Goal: Task Accomplishment & Management: Use online tool/utility

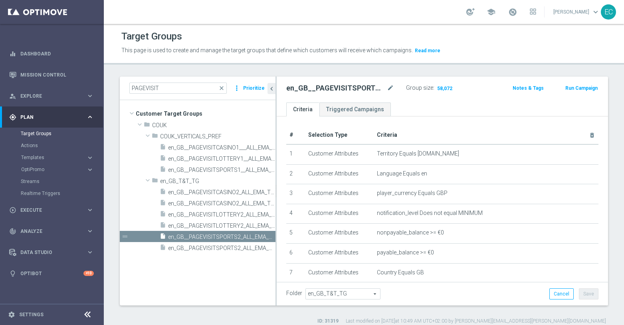
scroll to position [0, 0]
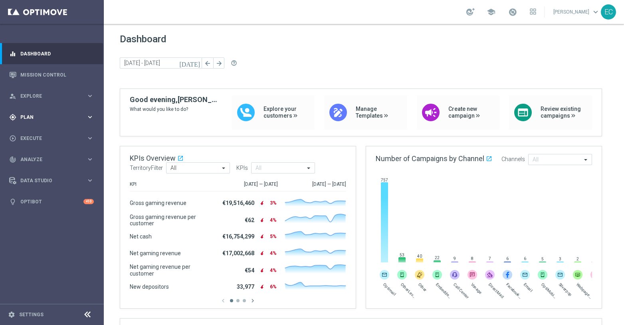
click at [65, 116] on span "Plan" at bounding box center [53, 117] width 66 height 5
click at [49, 160] on button "Templates keyboard_arrow_right" at bounding box center [57, 158] width 73 height 6
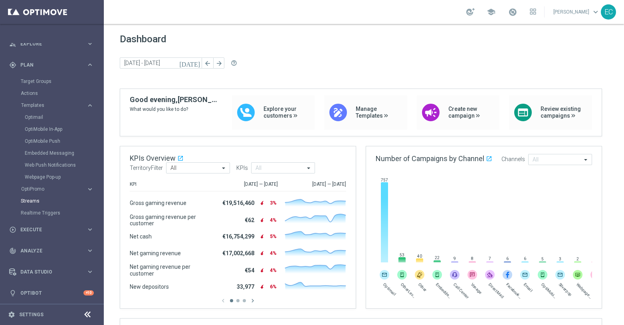
scroll to position [54, 0]
click at [69, 228] on span "Execute" at bounding box center [53, 228] width 66 height 5
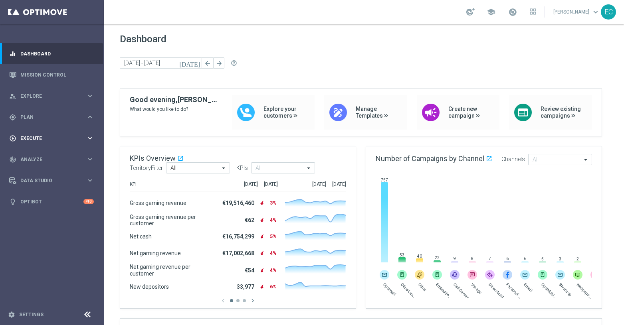
scroll to position [0, 0]
click at [57, 116] on span "Plan" at bounding box center [53, 117] width 66 height 5
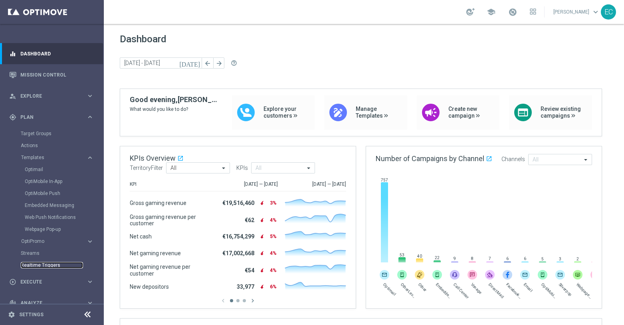
click at [55, 262] on link "Realtime Triggers" at bounding box center [52, 265] width 62 height 6
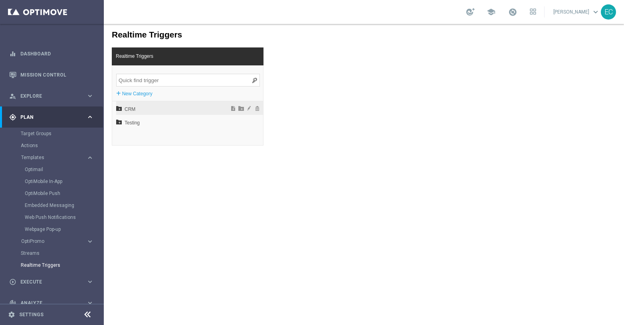
click at [152, 110] on span "CRM" at bounding box center [169, 110] width 88 height 14
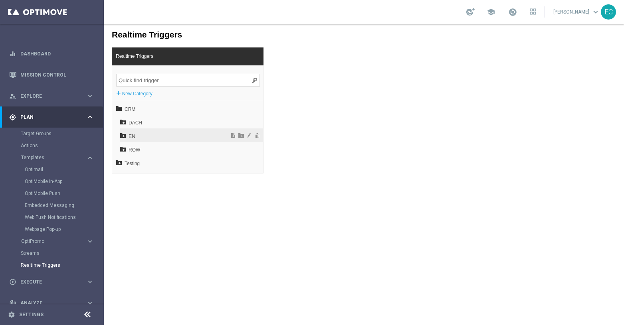
click at [134, 135] on span "EN" at bounding box center [172, 137] width 86 height 14
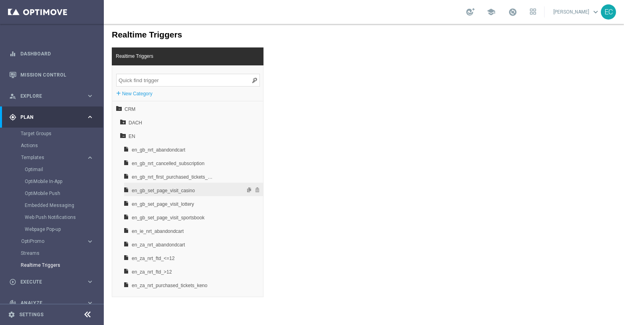
click at [168, 191] on span "en_gb_set_page_visit_casino" at bounding box center [173, 191] width 83 height 14
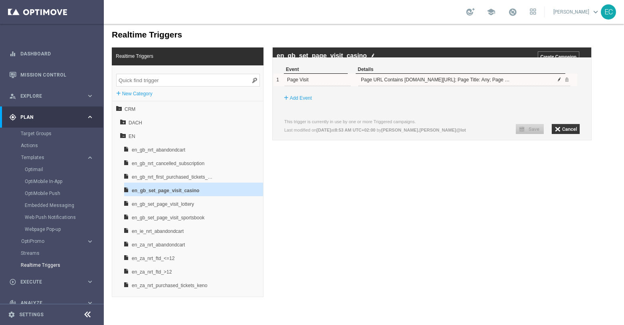
click at [559, 82] on span at bounding box center [559, 79] width 5 height 5
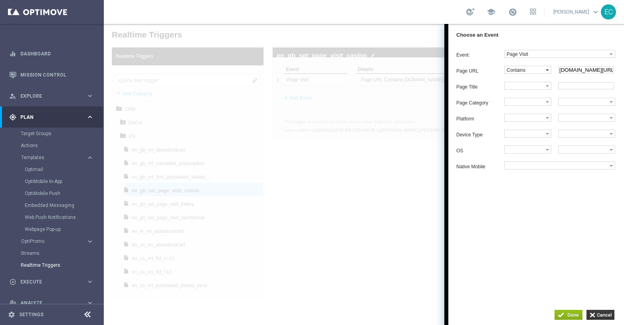
click at [541, 73] on label "Contains" at bounding box center [525, 69] width 41 height 7
click at [608, 316] on input "button" at bounding box center [600, 315] width 28 height 10
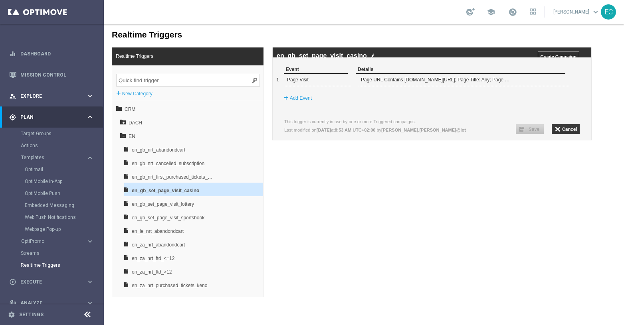
click at [51, 99] on div "person_search Explore" at bounding box center [47, 96] width 77 height 7
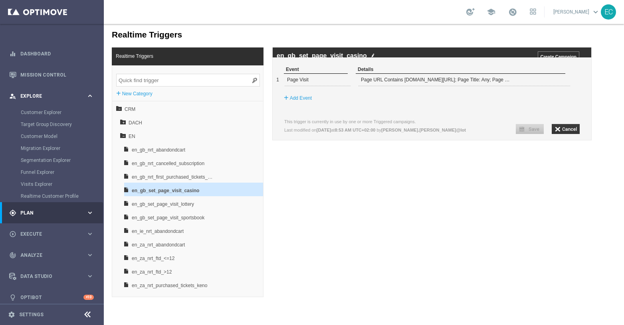
click at [51, 99] on div "person_search Explore" at bounding box center [47, 96] width 77 height 7
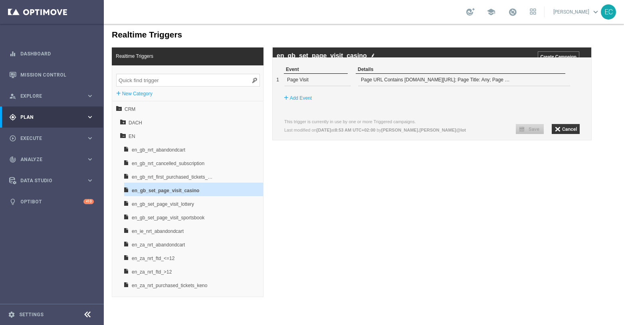
click at [50, 119] on span "Plan" at bounding box center [53, 117] width 66 height 5
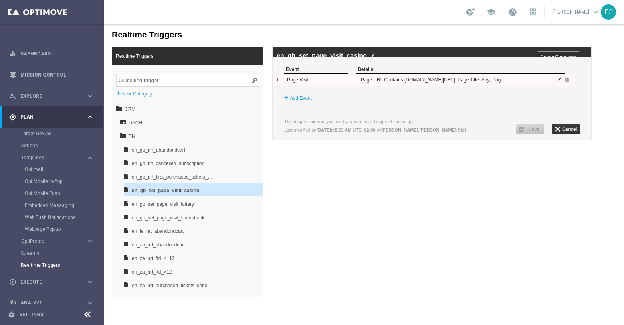
click at [559, 82] on span at bounding box center [559, 79] width 5 height 5
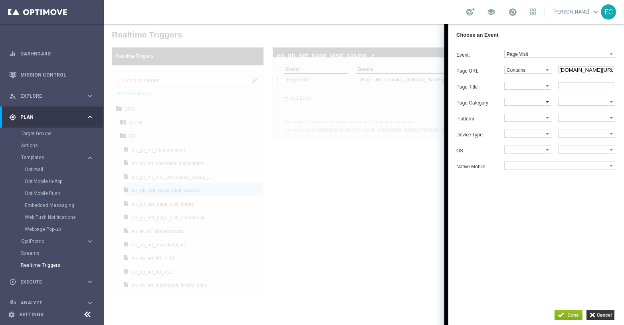
click at [535, 105] on label at bounding box center [525, 101] width 41 height 7
click at [535, 121] on label "Equals" at bounding box center [527, 116] width 45 height 11
click at [581, 109] on div "Page URL Contains Equals Does not equal Begins with Ends with Contains Does not…" at bounding box center [540, 118] width 168 height 104
click at [583, 105] on label at bounding box center [584, 101] width 51 height 7
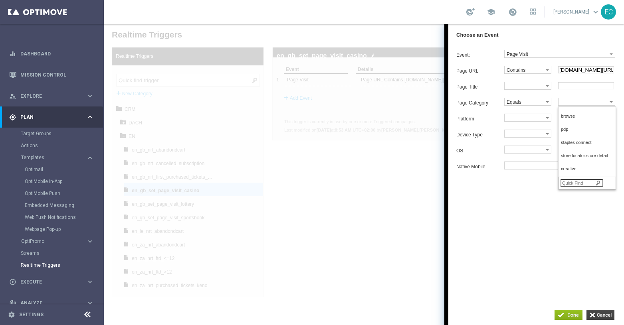
click at [603, 315] on input "button" at bounding box center [600, 315] width 28 height 10
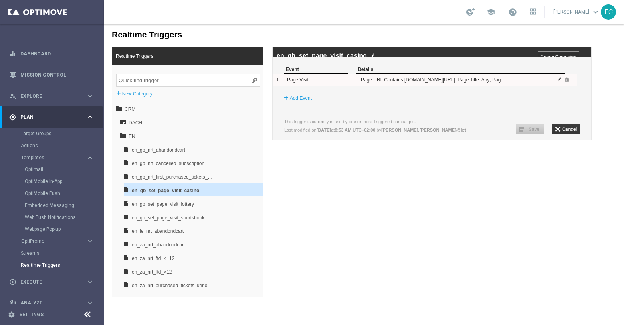
click at [561, 82] on span at bounding box center [559, 79] width 5 height 5
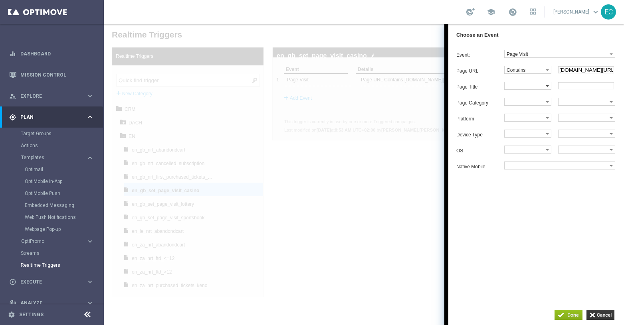
click at [527, 86] on label at bounding box center [525, 85] width 41 height 7
click at [526, 101] on span "Equals" at bounding box center [526, 100] width 38 height 5
click at [586, 85] on input "text" at bounding box center [586, 85] width 56 height 7
click at [602, 313] on input "button" at bounding box center [600, 315] width 28 height 10
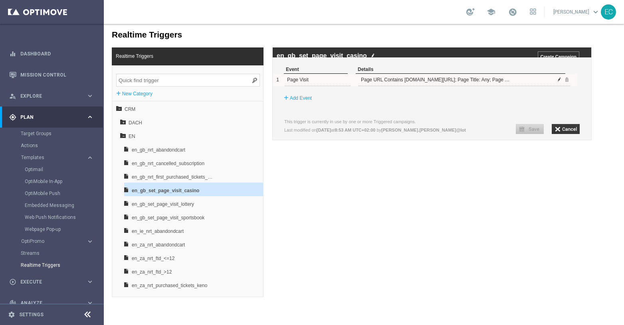
click at [560, 82] on span at bounding box center [559, 79] width 5 height 5
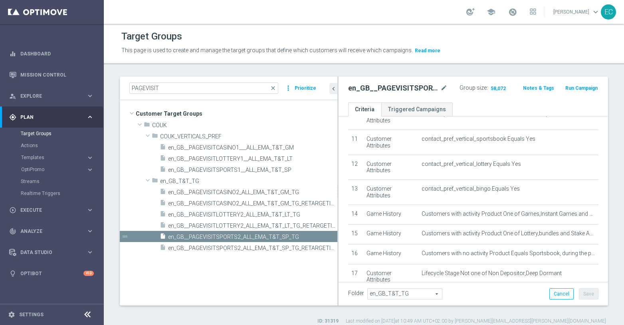
scroll to position [322, 0]
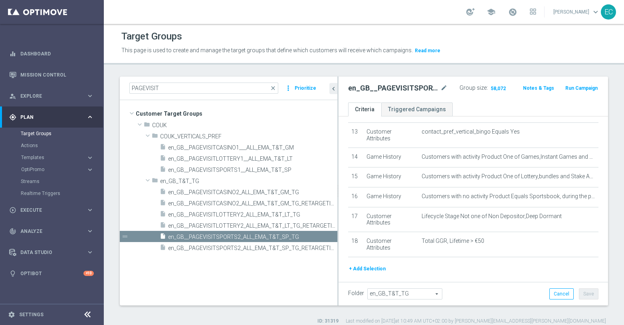
drag, startPoint x: 275, startPoint y: 169, endPoint x: 346, endPoint y: 172, distance: 70.7
click at [346, 172] on as-split "PAGEVISIT close more_vert Prioritize Customer Target Groups library_add create_…" at bounding box center [364, 191] width 488 height 229
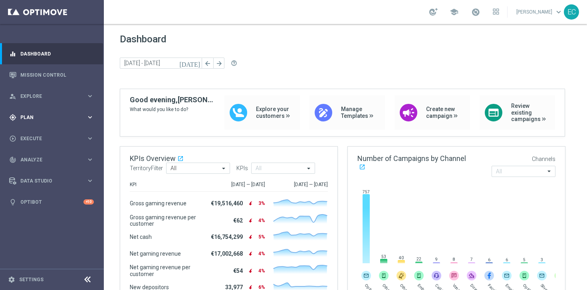
click at [36, 113] on div "gps_fixed Plan keyboard_arrow_right" at bounding box center [51, 117] width 103 height 21
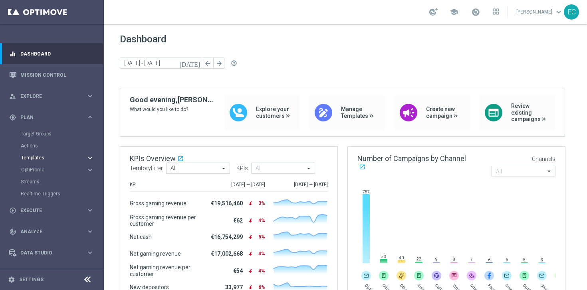
click at [49, 157] on span "Templates" at bounding box center [49, 157] width 57 height 5
click at [43, 168] on link "Optimail" at bounding box center [54, 169] width 58 height 6
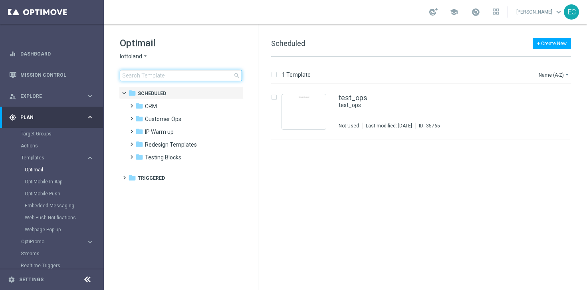
click at [177, 77] on input at bounding box center [181, 75] width 122 height 11
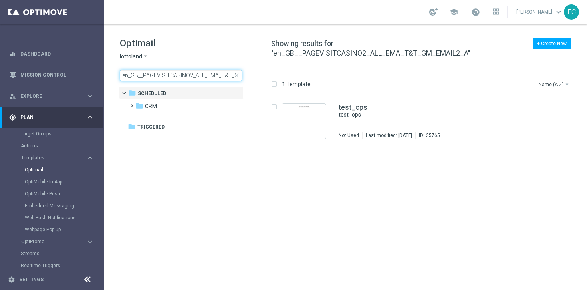
scroll to position [0, 33]
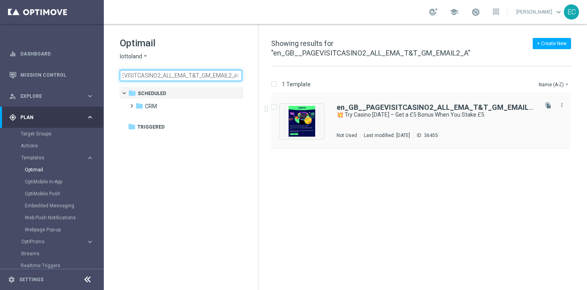
type input "en_GB__PAGEVISITCASINO2_ALL_EMA_T&T_GM_EMAIL2_A"
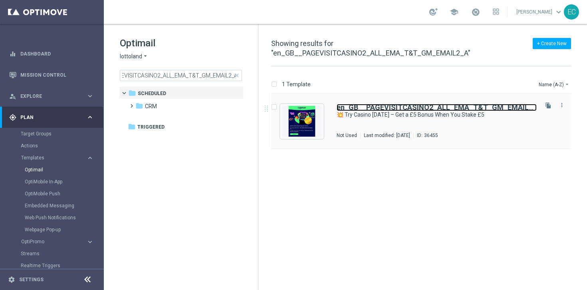
scroll to position [0, 0]
click at [372, 103] on b "en_GB__PAGEVISITCASINO2_ALL_EMA_T&T_GM_EMAIL2_A" at bounding box center [439, 107] width 205 height 8
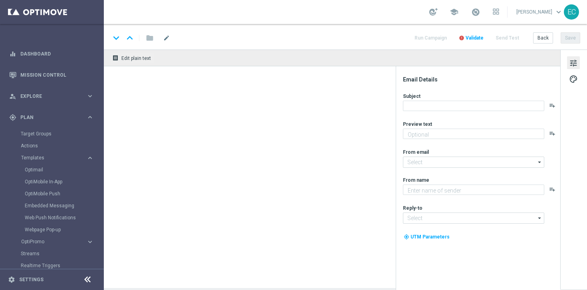
type textarea "Make your first move in Casino"
type input "[EMAIL_ADDRESS][DOMAIN_NAME]"
type textarea "Lottoland"
type input "[EMAIL_ADDRESS][DOMAIN_NAME]"
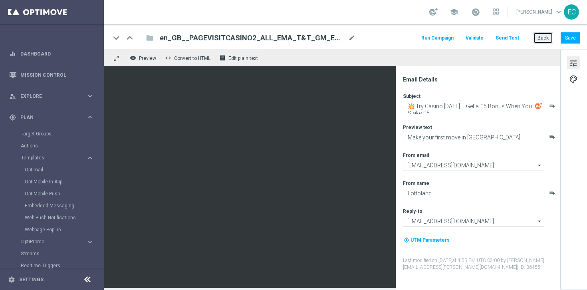
click at [547, 36] on button "Back" at bounding box center [543, 37] width 20 height 11
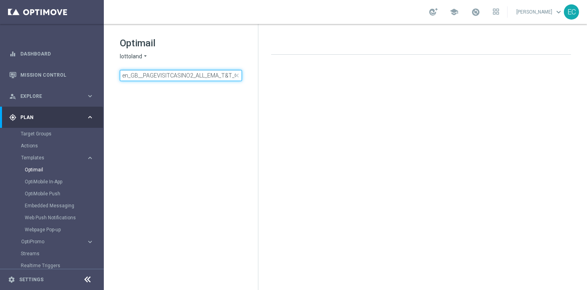
click at [165, 77] on input "en_GB__PAGEVISITCASINO2_ALL_EMA_T&T_GM_EMAIL2_A" at bounding box center [181, 75] width 122 height 11
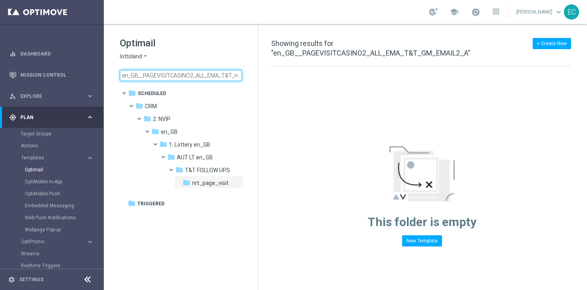
click at [165, 77] on input "en_GB__PAGEVISITCASINO2_ALL_EMA_T&T_GM_EMAIL2_A" at bounding box center [181, 75] width 122 height 11
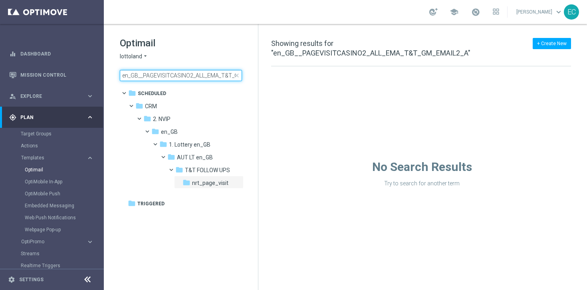
type input "en_GB__PAGEVISITCASINO2_ALL_EMA_T&T_GM_EMAIL1&T_GM_EMAIL2_A"
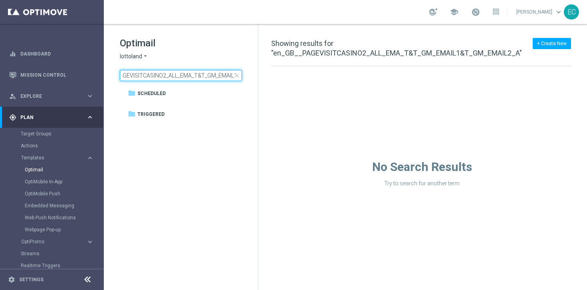
scroll to position [0, 72]
drag, startPoint x: 188, startPoint y: 77, endPoint x: 283, endPoint y: 75, distance: 94.7
click at [283, 75] on div "Optimail lottoland arrow_drop_down × lottoland en_GB__PAGEVISITCASINO2_ALL_EMA_…" at bounding box center [345, 157] width 483 height 266
click at [188, 79] on input "en_GB__PAGEVISITCASINO2_ALL_EMA_T&T_GM_EMAIL1&T_GM_EMAIL2_A" at bounding box center [181, 75] width 122 height 11
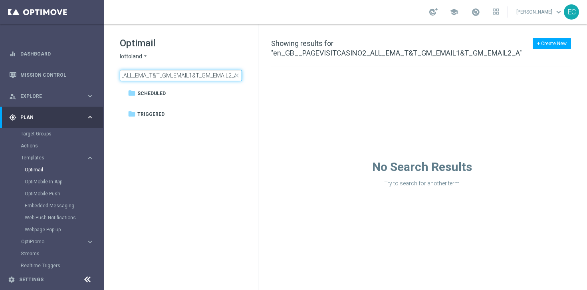
click at [188, 79] on input "en_GB__PAGEVISITCASINO2_ALL_EMA_T&T_GM_EMAIL1&T_GM_EMAIL2_A" at bounding box center [181, 75] width 122 height 11
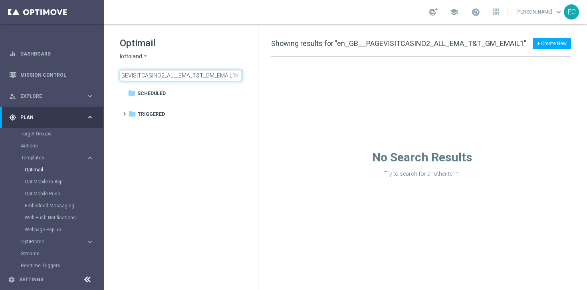
scroll to position [0, 27]
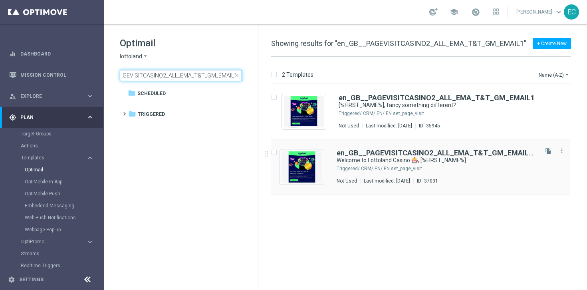
type input "en_GB__PAGEVISITCASINO2_ALL_EMA_T&T_GM_EMAIL1"
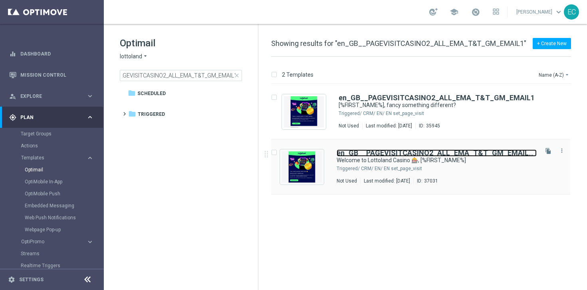
scroll to position [0, 0]
click at [455, 153] on b "en_GB__PAGEVISITCASINO2_ALL_EMA_T&T_GM_EMAIL1" at bounding box center [435, 153] width 197 height 8
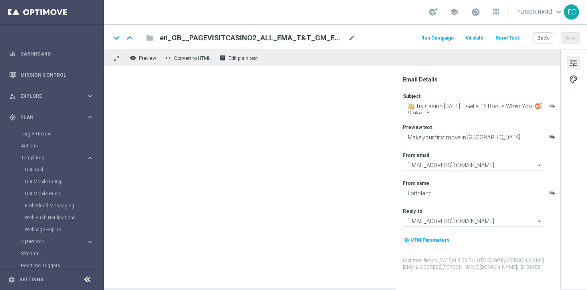
type textarea "Welcome to Lottoland Casino 🎰, [%FIRST_NAME%]"
type textarea "Slots, jackpots, live dealers & more — your Casino adventure starts today."
type input "[EMAIL_ADDRESS][DOMAIN_NAME]"
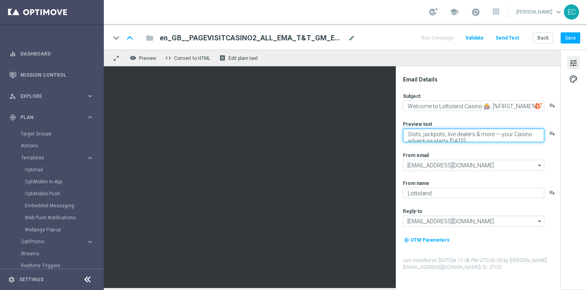
click at [475, 137] on textarea "Slots, jackpots, live dealers & more — your Casino adventure starts today." at bounding box center [473, 136] width 141 height 14
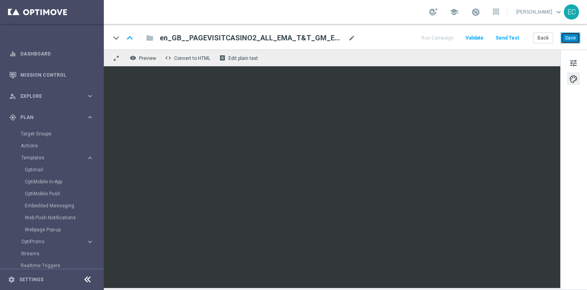
click at [571, 41] on button "Save" at bounding box center [571, 37] width 20 height 11
click at [568, 38] on button "Save" at bounding box center [571, 37] width 20 height 11
click at [574, 37] on button "Save" at bounding box center [571, 37] width 20 height 11
click at [566, 37] on button "Save" at bounding box center [571, 37] width 20 height 11
click at [569, 59] on span "tune" at bounding box center [573, 63] width 9 height 10
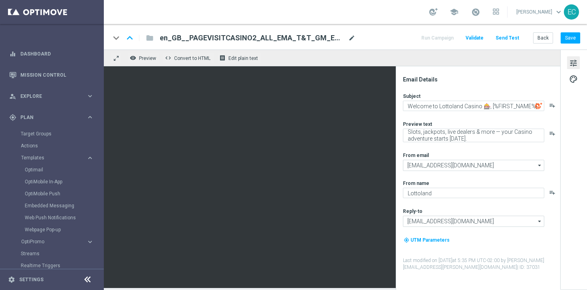
click at [350, 35] on span "mode_edit" at bounding box center [351, 37] width 7 height 7
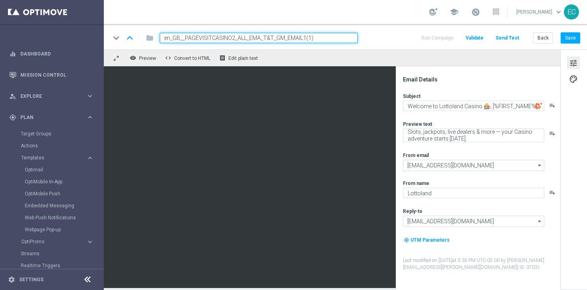
click at [324, 36] on input "en_GB__PAGEVISITCASINO2_ALL_EMA_T&T_GM_EMAIL1(1)" at bounding box center [259, 38] width 198 height 10
paste input
type input "en_GB__PAGEVISITCASINO2_ALL_EMA_T&T_GM_EMAIL1"
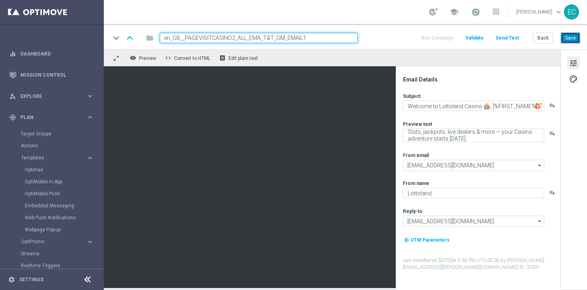
click at [579, 39] on button "Save" at bounding box center [571, 37] width 20 height 11
click at [566, 37] on button "Save" at bounding box center [571, 37] width 20 height 11
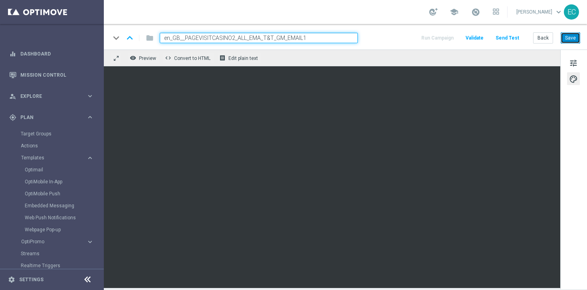
click at [573, 39] on button "Save" at bounding box center [571, 37] width 20 height 11
click at [543, 38] on button "Back" at bounding box center [543, 37] width 20 height 11
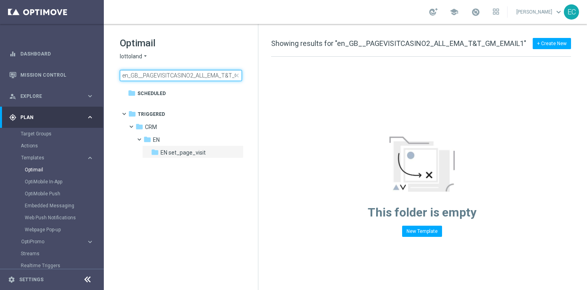
click at [198, 74] on input "en_GB__PAGEVISITCASINO2_ALL_EMA_T&T_GM_EMAIL1" at bounding box center [181, 75] width 122 height 11
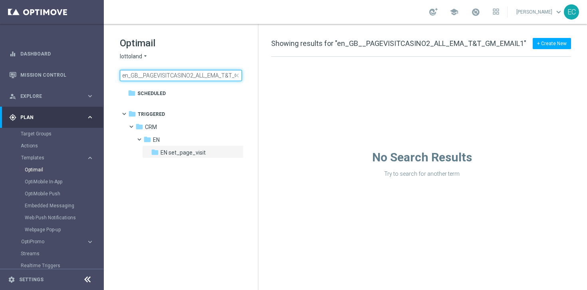
click at [198, 74] on input "en_GB__PAGEVISITCASINO2_ALL_EMA_T&T_GM_EMAIL1" at bounding box center [181, 75] width 122 height 11
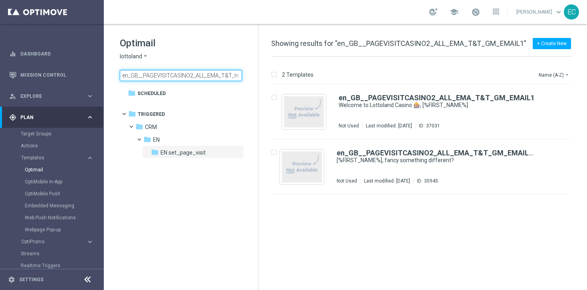
scroll to position [0, 33]
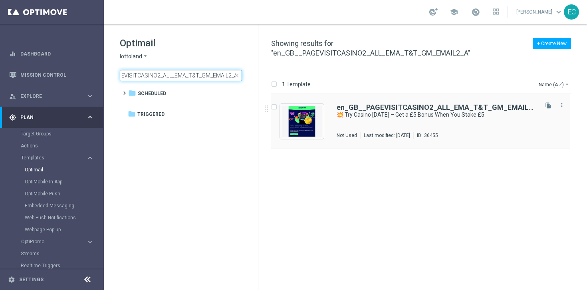
type input "en_GB__PAGEVISITCASINO2_ALL_EMA_T&T_GM_EMAIL2_A"
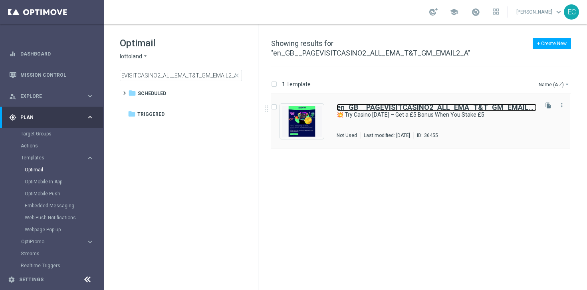
scroll to position [0, 0]
click at [401, 103] on b "en_GB__PAGEVISITCASINO2_ALL_EMA_T&T_GM_EMAIL2_A" at bounding box center [439, 107] width 205 height 8
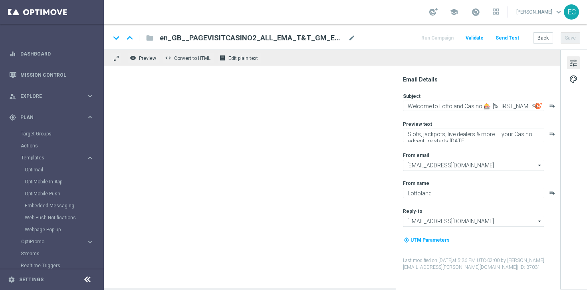
type textarea "💥 Try Casino [DATE] – Get a £5 Bonus When You Stake £5"
type textarea "Make your first move in [GEOGRAPHIC_DATA]"
type input "[EMAIL_ADDRESS][DOMAIN_NAME]"
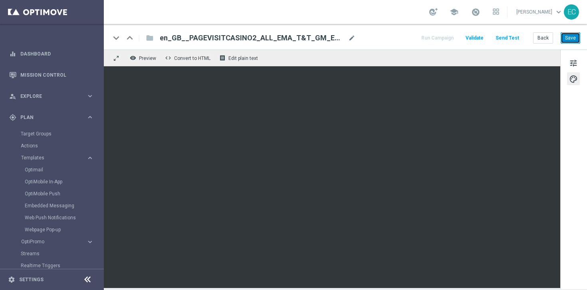
click at [574, 39] on button "Save" at bounding box center [571, 37] width 20 height 11
click at [577, 39] on button "Save" at bounding box center [571, 37] width 20 height 11
click at [567, 40] on button "Save" at bounding box center [571, 37] width 20 height 11
click at [563, 37] on button "Save" at bounding box center [571, 37] width 20 height 11
click at [347, 37] on div "en_GB__PAGEVISITCASINO2_ALL_EMA_T&T_GM_EMAIL2_A mode_edit" at bounding box center [258, 38] width 196 height 10
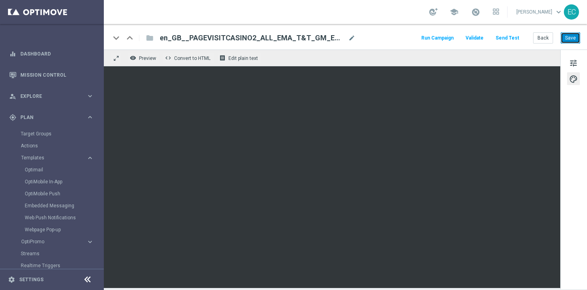
click at [570, 38] on button "Save" at bounding box center [571, 37] width 20 height 11
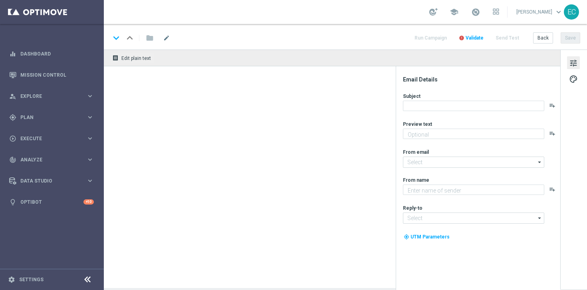
type textarea "Slots, jackpots, live dealers & more — your Casino adventure starts [DATE]."
type input "[EMAIL_ADDRESS][DOMAIN_NAME]"
type textarea "Lottoland"
type input "[EMAIL_ADDRESS][DOMAIN_NAME]"
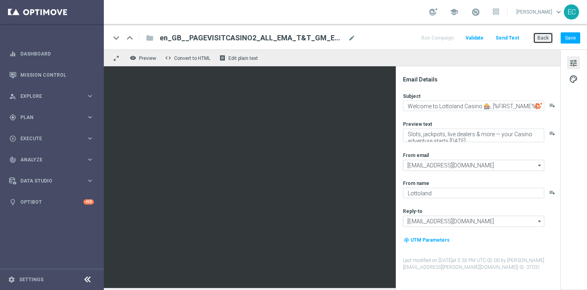
click at [535, 38] on button "Back" at bounding box center [543, 37] width 20 height 11
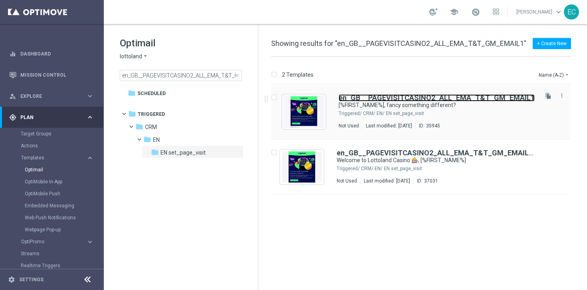
click at [472, 97] on b "en_GB__PAGEVISITCASINO2_ALL_EMA_T&T_GM_EMAIL1" at bounding box center [437, 97] width 196 height 8
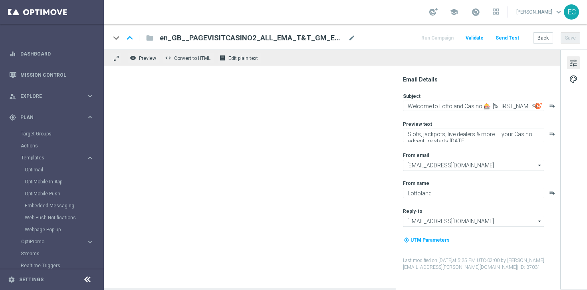
type textarea "[%FIRST_NAME%], fancy something different?"
type textarea "You’ve visited Casino – here’s what’s inside."
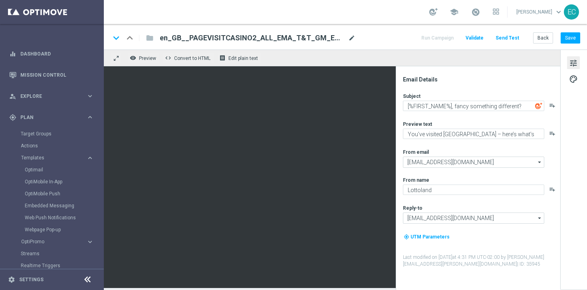
click at [352, 39] on span "mode_edit" at bounding box center [351, 37] width 7 height 7
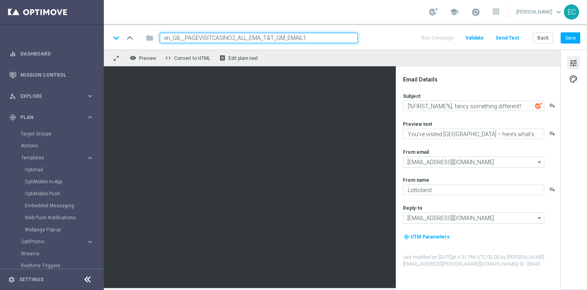
click at [336, 38] on input "en_GB__PAGEVISITCASINO2_ALL_EMA_T&T_GM_EMAIL1" at bounding box center [259, 38] width 198 height 10
type input "en_GB__PAGEVISITCASINO2_ALL_EMA_T&T_GM_EMAIL1_OLD"
click at [563, 38] on button "Save" at bounding box center [571, 37] width 20 height 11
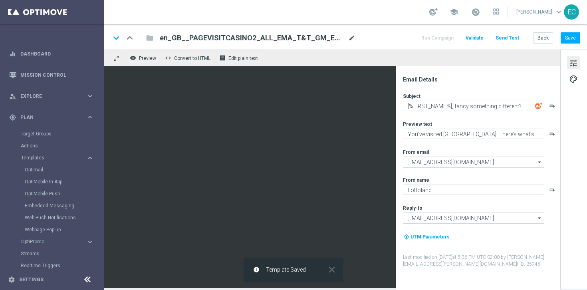
click at [348, 38] on span "mode_edit" at bounding box center [351, 37] width 7 height 7
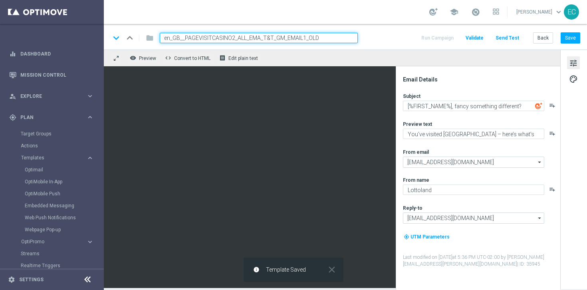
drag, startPoint x: 305, startPoint y: 37, endPoint x: 145, endPoint y: 38, distance: 159.3
click at [145, 38] on div "keyboard_arrow_down keyboard_arrow_up folder en_GB__PAGEVISITCASINO2_ALL_EMA_T&…" at bounding box center [234, 38] width 248 height 10
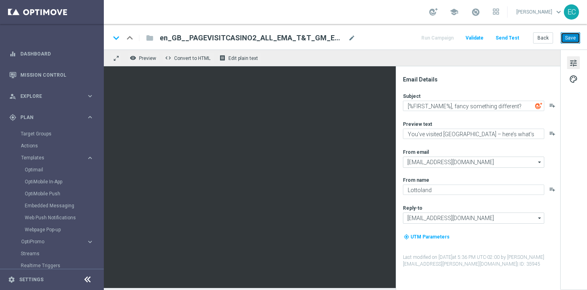
click at [570, 34] on button "Save" at bounding box center [571, 37] width 20 height 11
click at [353, 37] on span "mode_edit" at bounding box center [351, 37] width 7 height 7
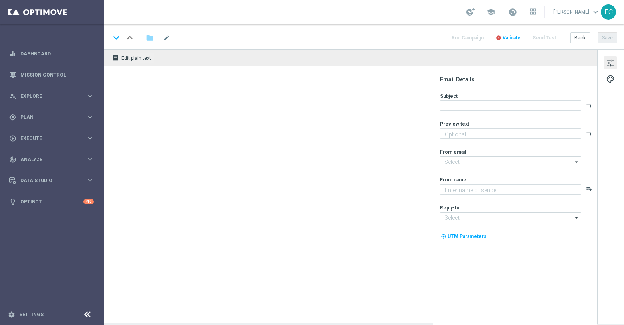
type textarea "Make your first move in [GEOGRAPHIC_DATA]"
type input "[EMAIL_ADDRESS][DOMAIN_NAME]"
type textarea "Lottoland"
type input "[EMAIL_ADDRESS][DOMAIN_NAME]"
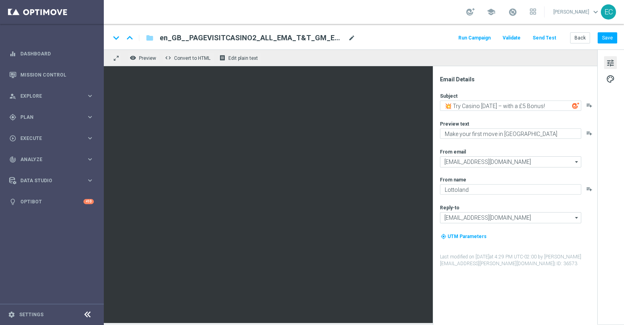
click at [352, 39] on span "mode_edit" at bounding box center [351, 37] width 7 height 7
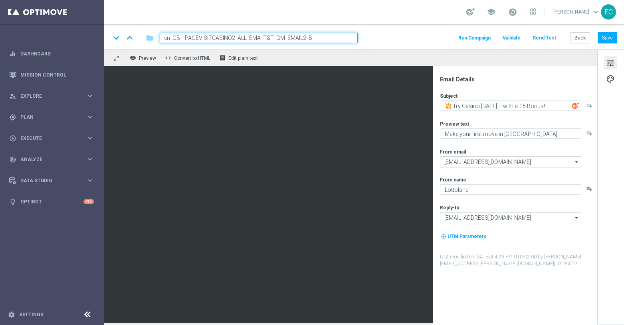
click at [398, 38] on div "keyboard_arrow_down keyboard_arrow_up folder en_GB__PAGEVISITCASINO2_ALL_EMA_T&…" at bounding box center [363, 38] width 507 height 10
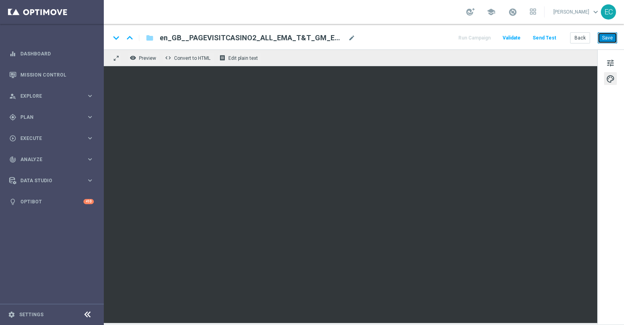
click at [608, 36] on button "Save" at bounding box center [608, 37] width 20 height 11
click at [588, 38] on button "Back" at bounding box center [580, 37] width 20 height 11
